Goal: Find specific page/section: Find specific page/section

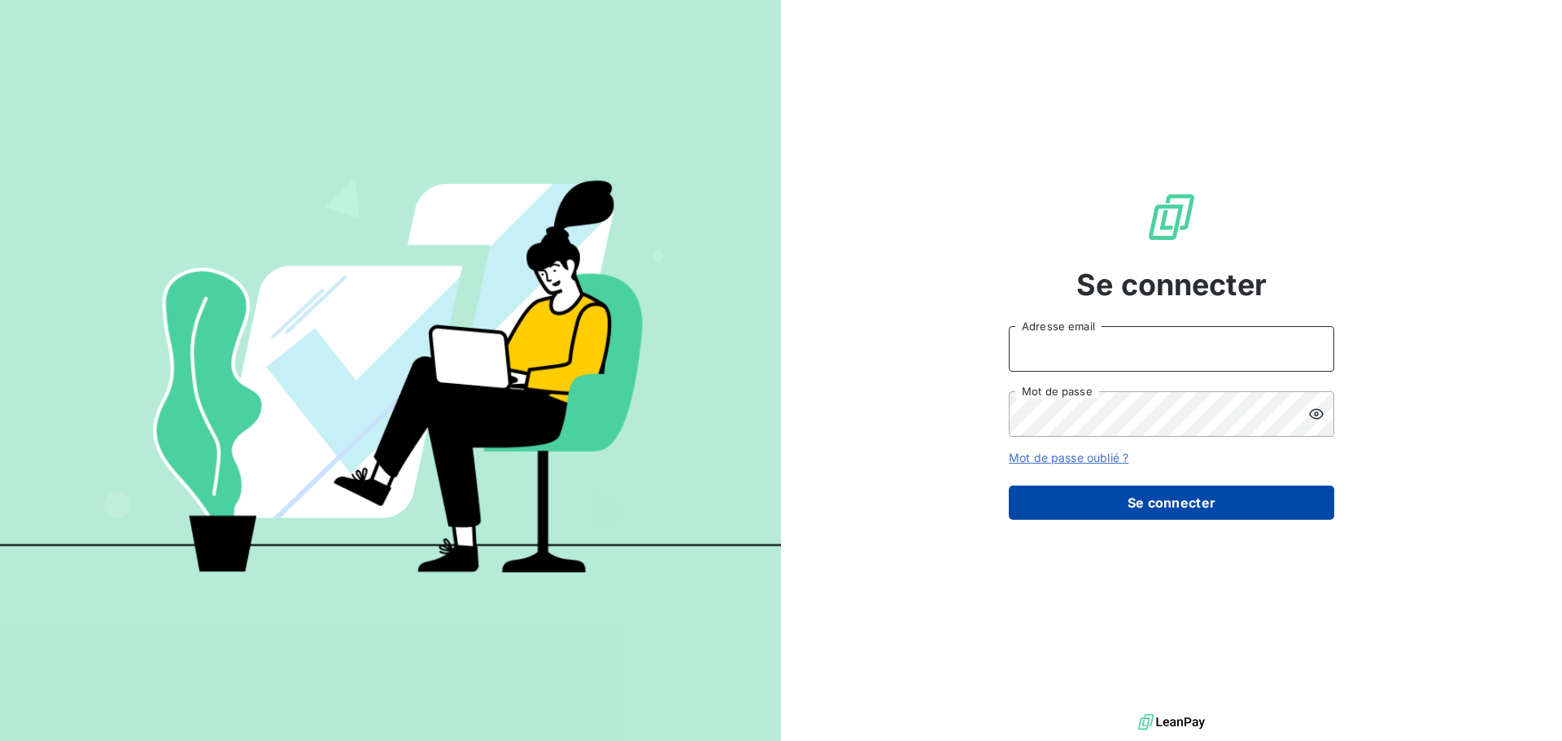
type input "[EMAIL_ADDRESS][DOMAIN_NAME]"
click at [1158, 499] on button "Se connecter" at bounding box center [1171, 503] width 325 height 34
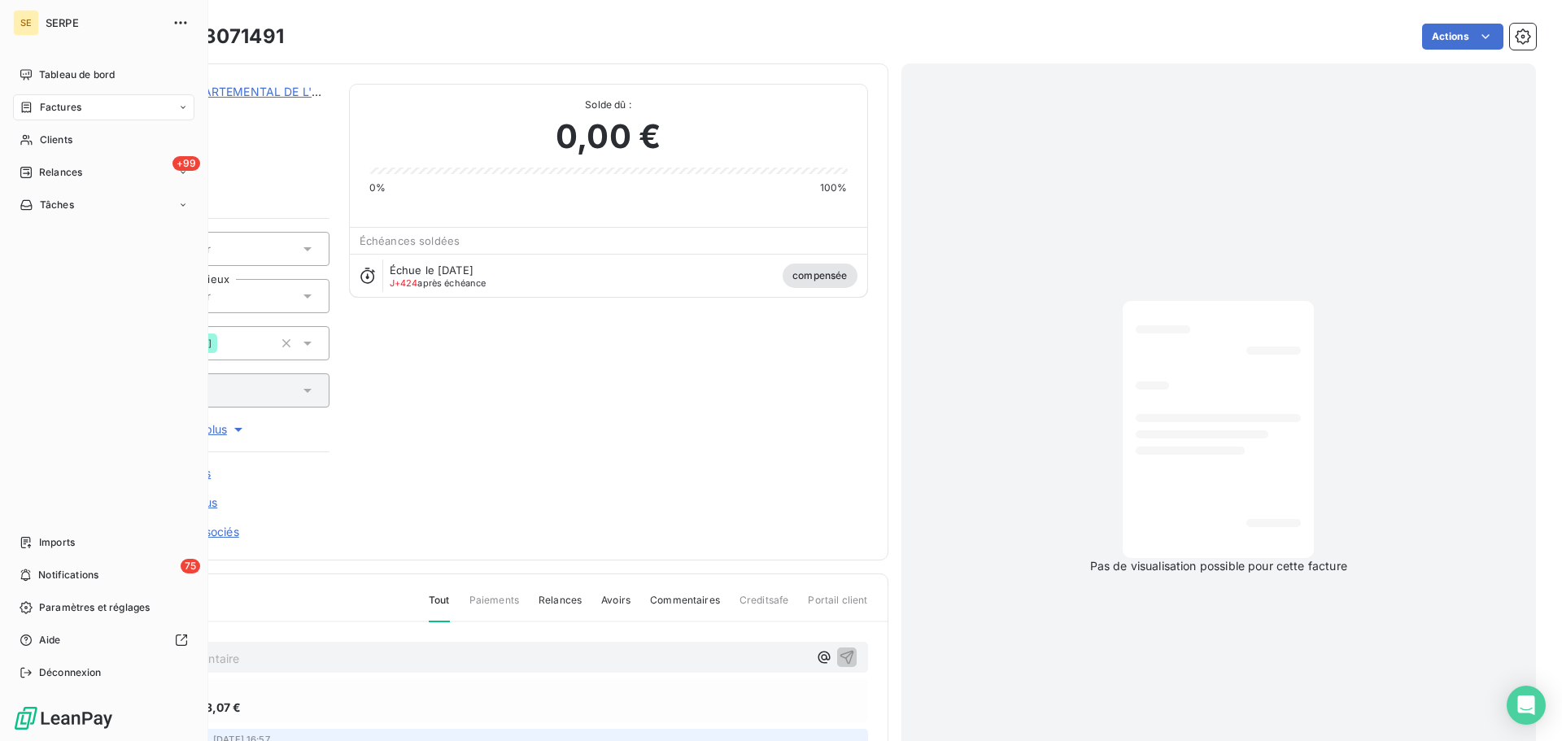
click at [69, 111] on span "Factures" at bounding box center [60, 107] width 41 height 15
click at [65, 108] on span "Factures" at bounding box center [60, 107] width 41 height 15
click at [67, 134] on span "Factures" at bounding box center [59, 140] width 41 height 15
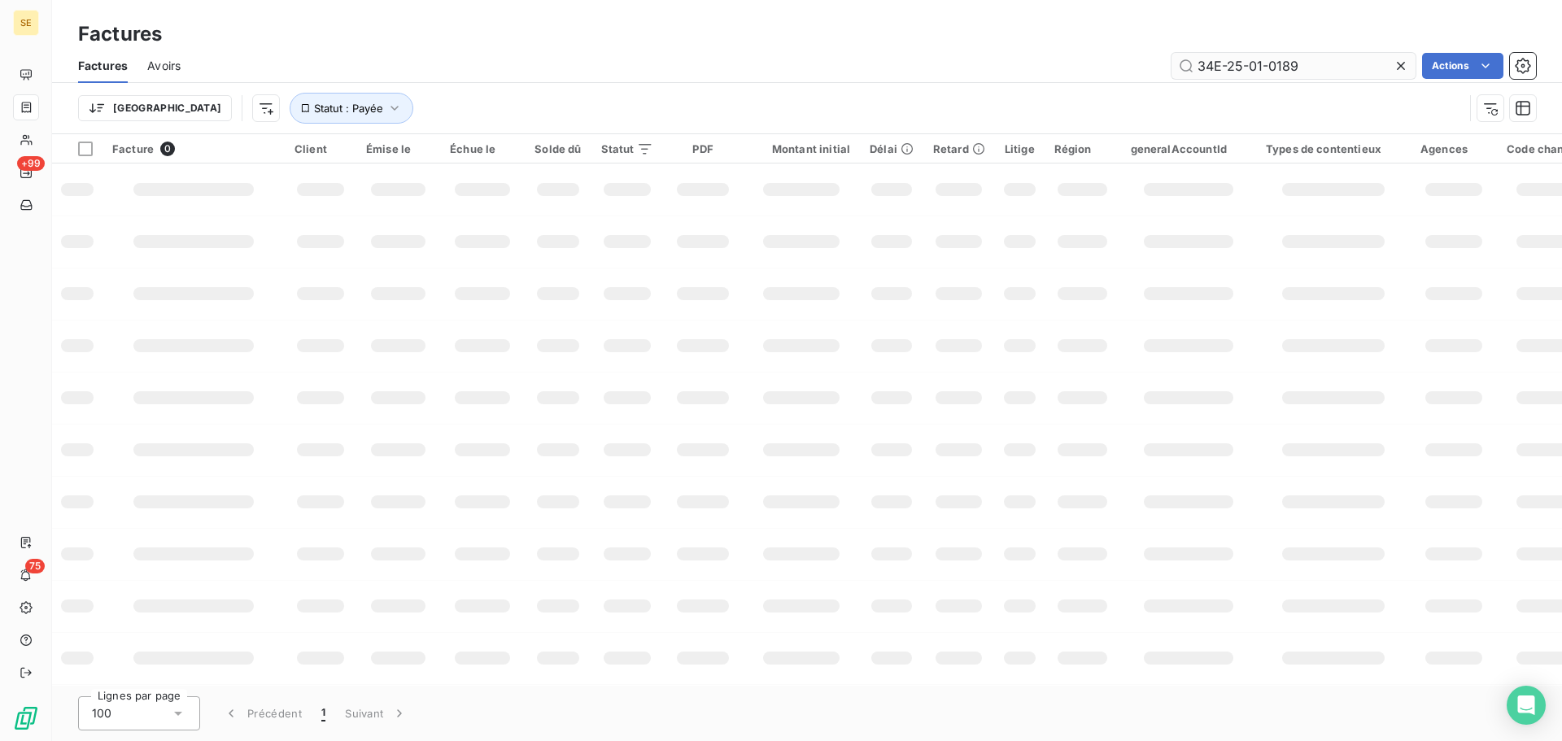
click at [1303, 67] on input "34E-25-01-0189" at bounding box center [1294, 66] width 244 height 26
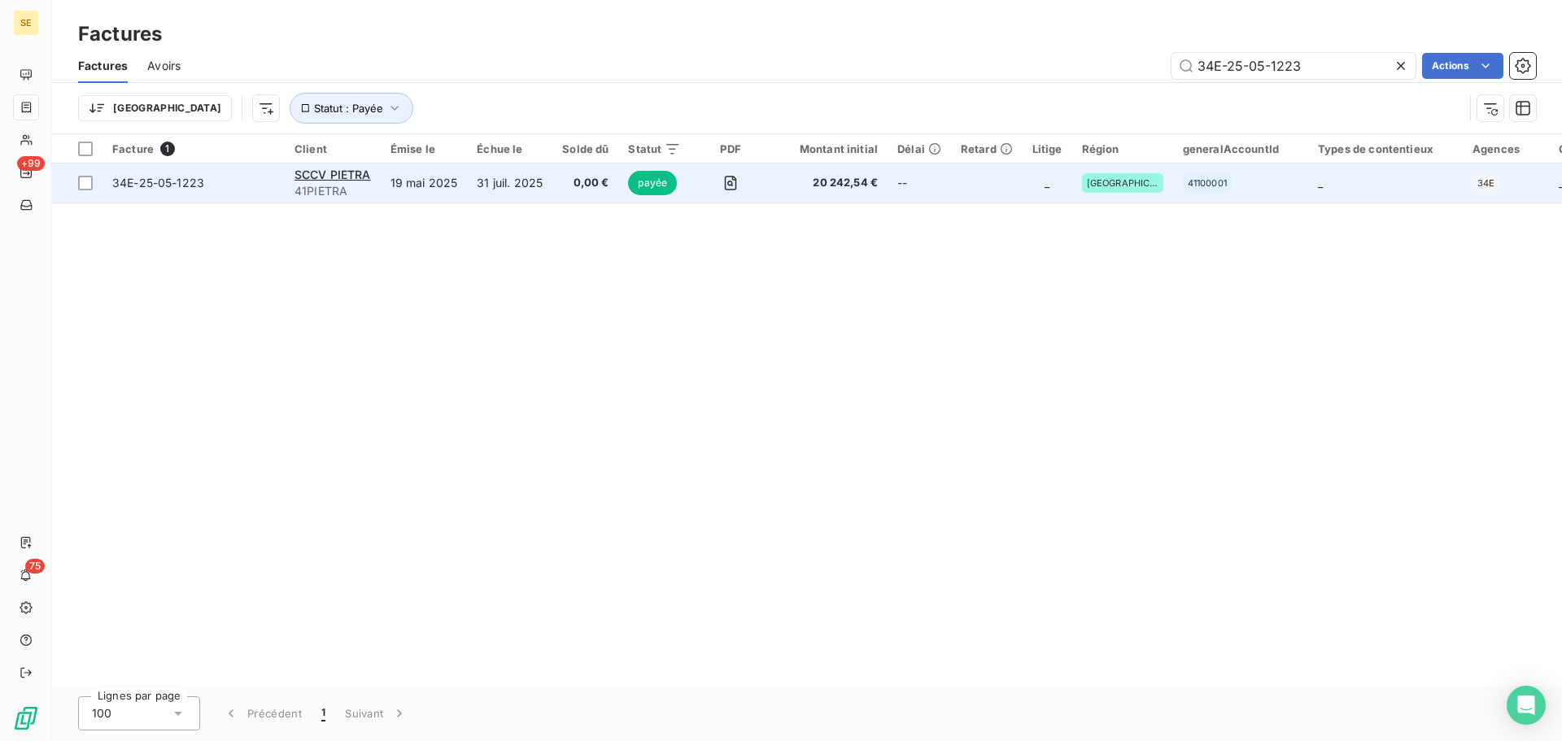
type input "34E-25-05-1223"
click at [172, 181] on span "34E-25-05-1223" at bounding box center [158, 183] width 92 height 14
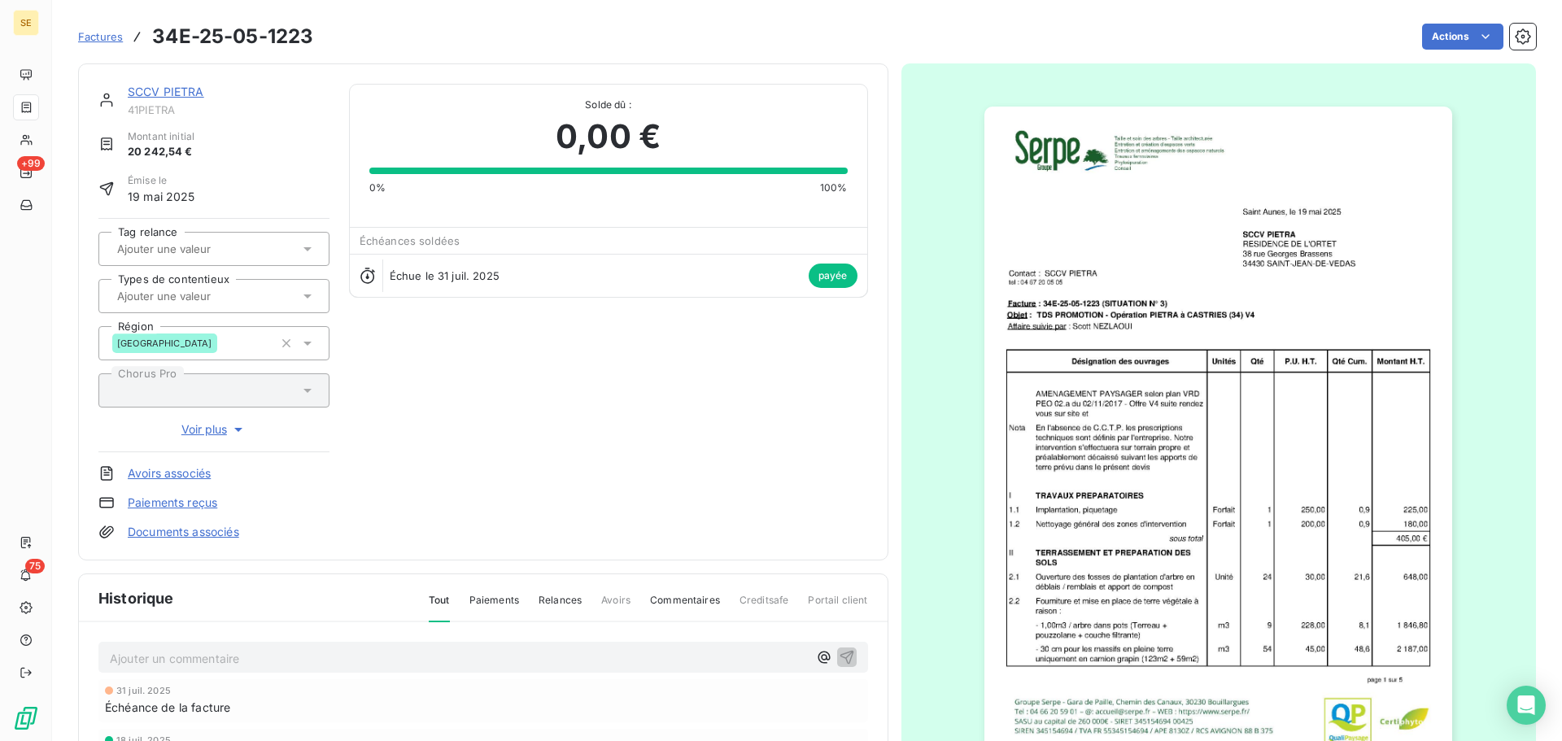
click at [1199, 334] on img "button" at bounding box center [1218, 438] width 468 height 662
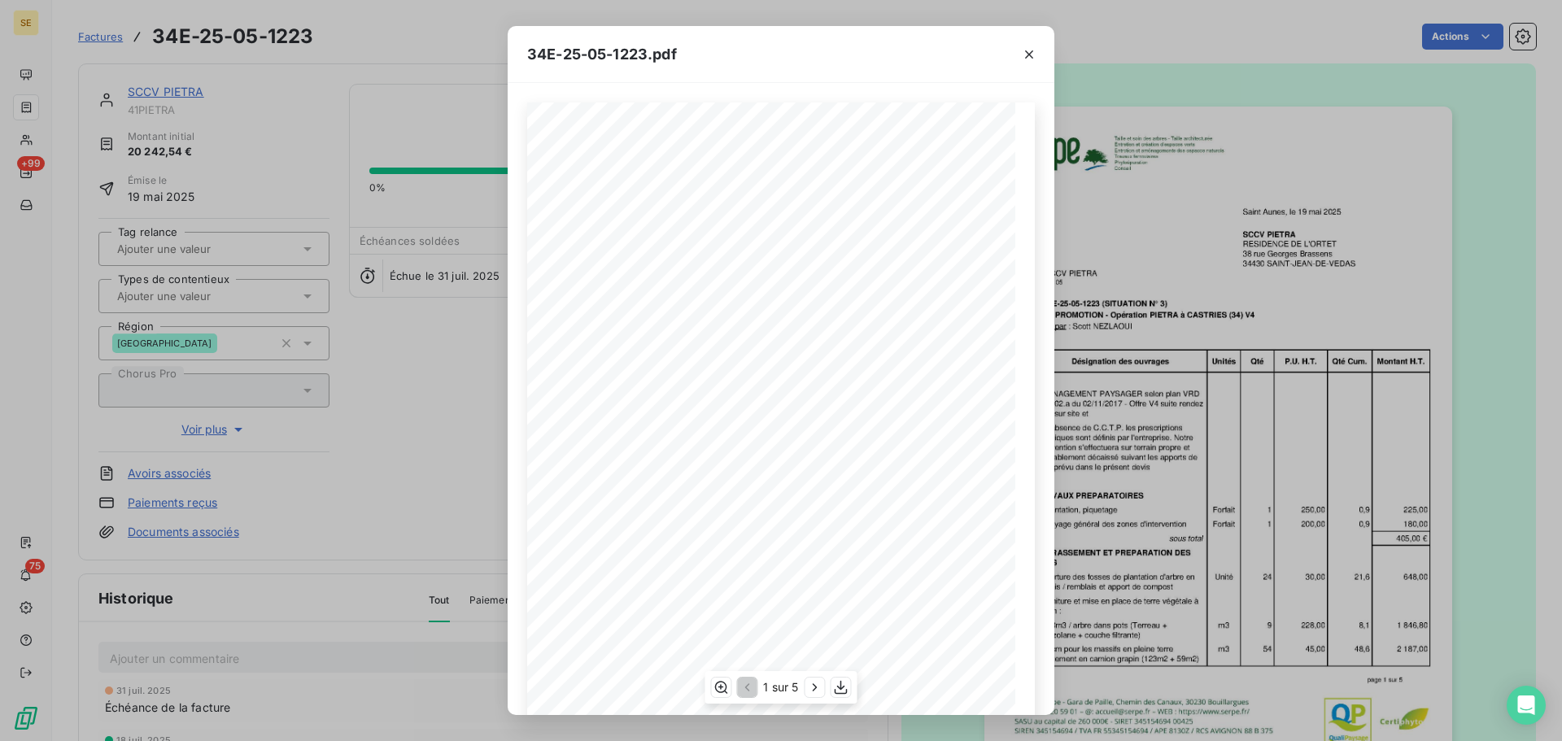
scroll to position [97, 0]
click at [1031, 53] on icon "button" at bounding box center [1029, 54] width 8 height 8
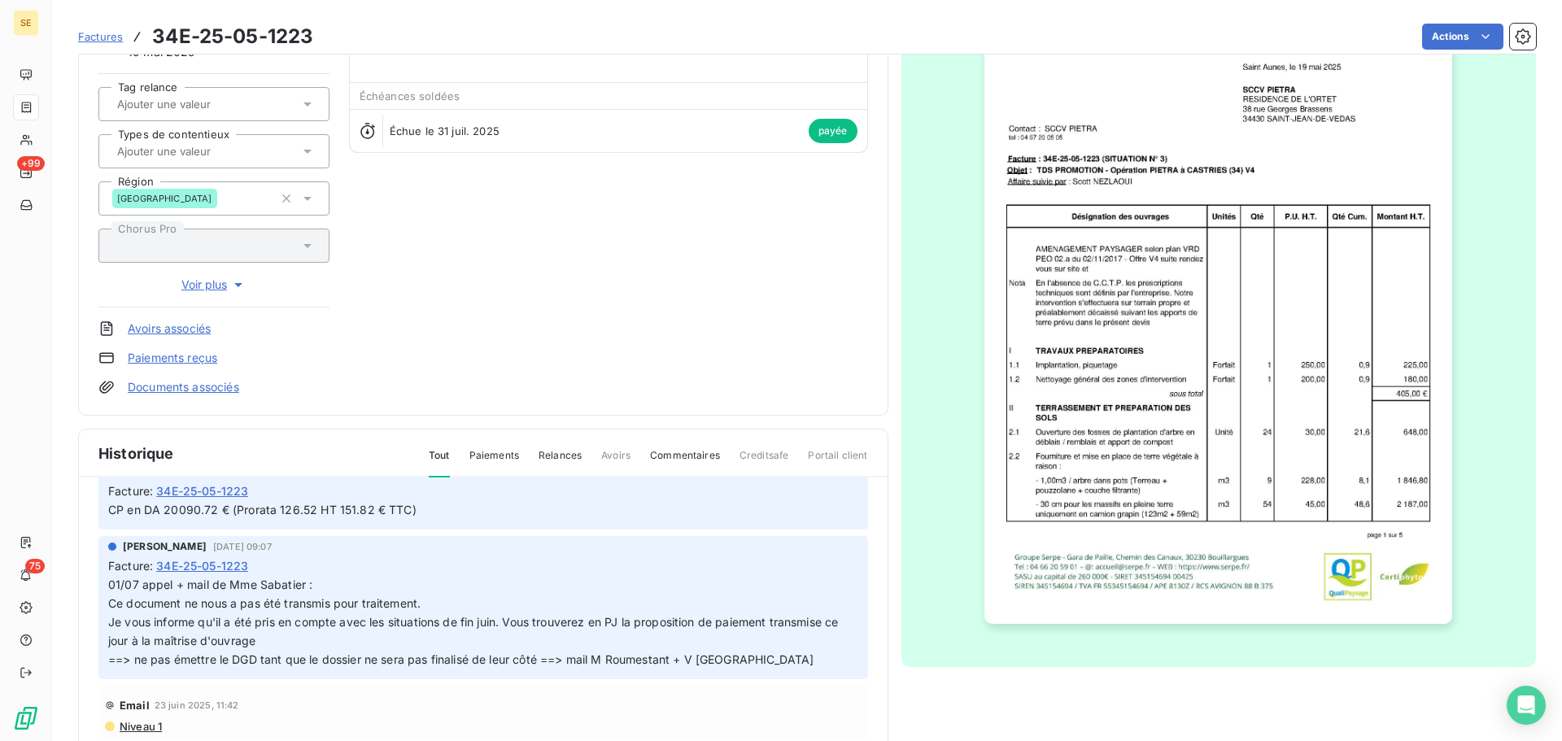
scroll to position [0, 0]
